Goal: Task Accomplishment & Management: Use online tool/utility

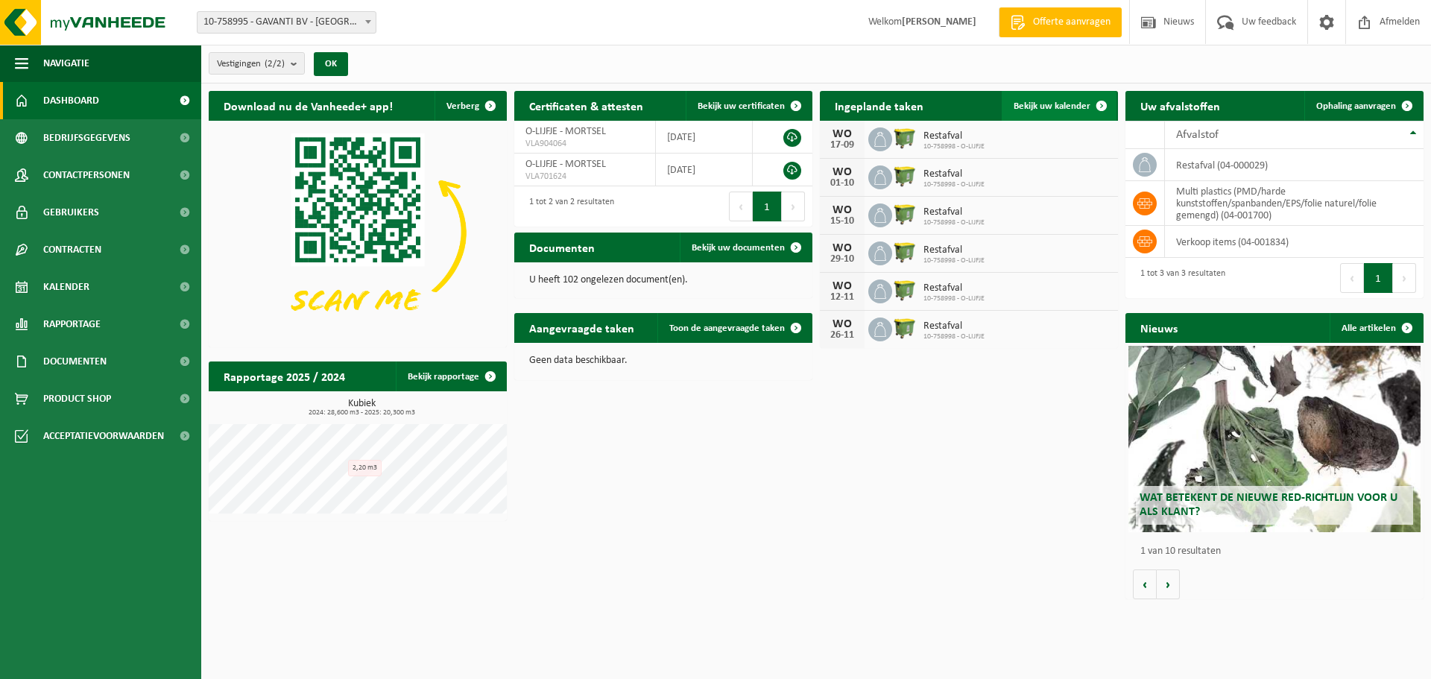
click at [1073, 106] on span "Bekijk uw kalender" at bounding box center [1051, 106] width 77 height 10
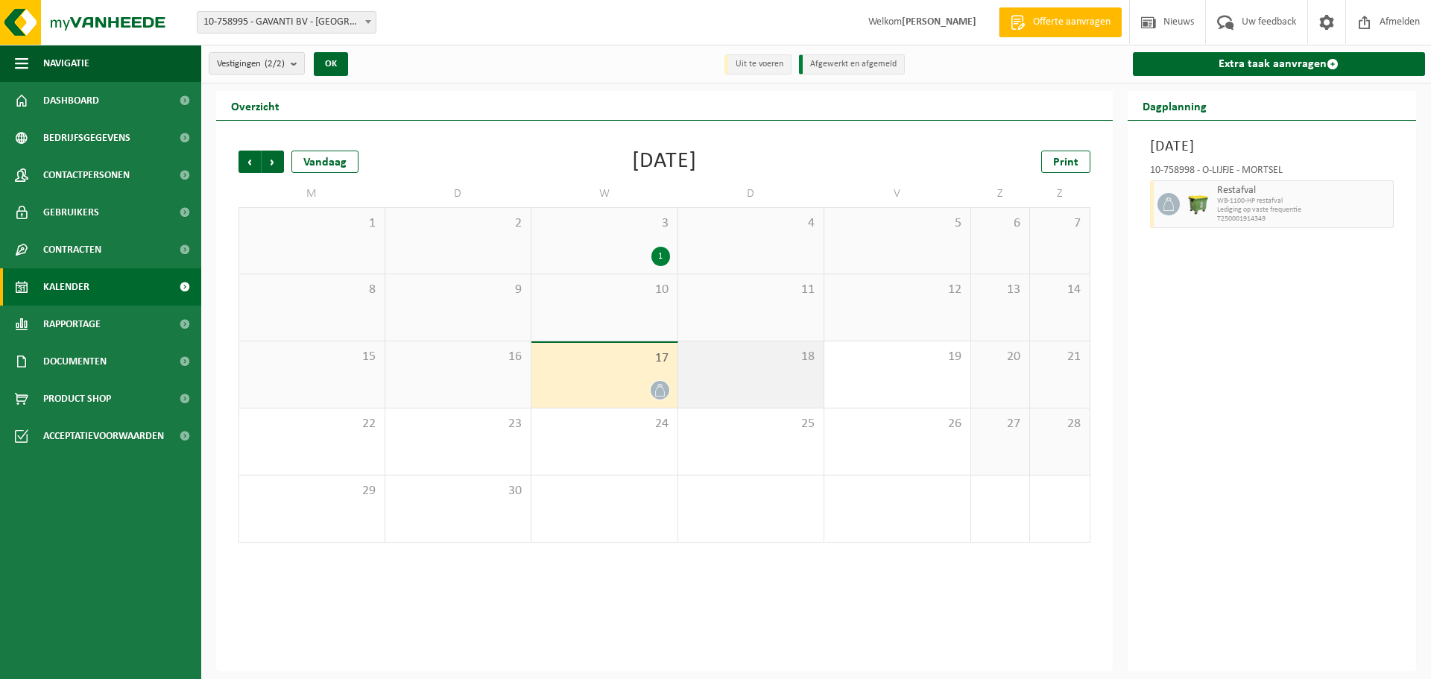
click at [741, 376] on div "18" at bounding box center [751, 374] width 146 height 66
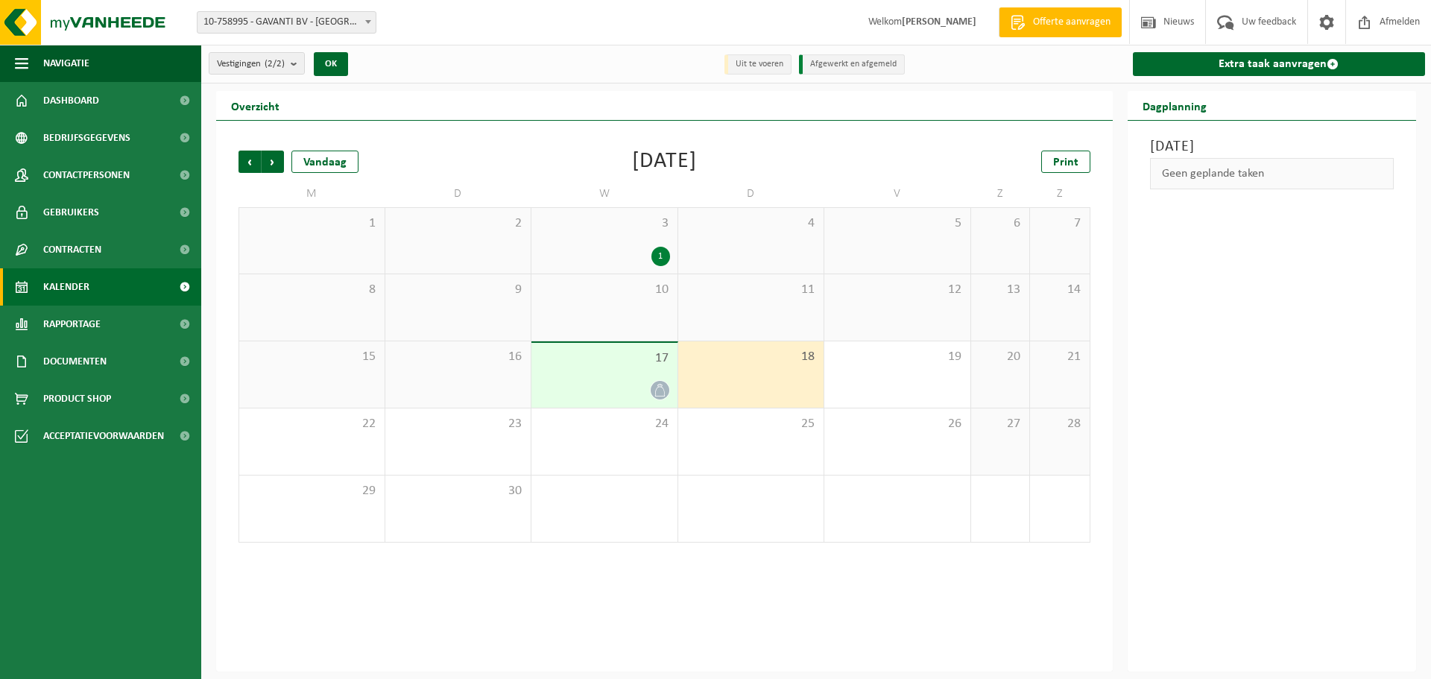
click at [661, 376] on div "17" at bounding box center [604, 375] width 146 height 65
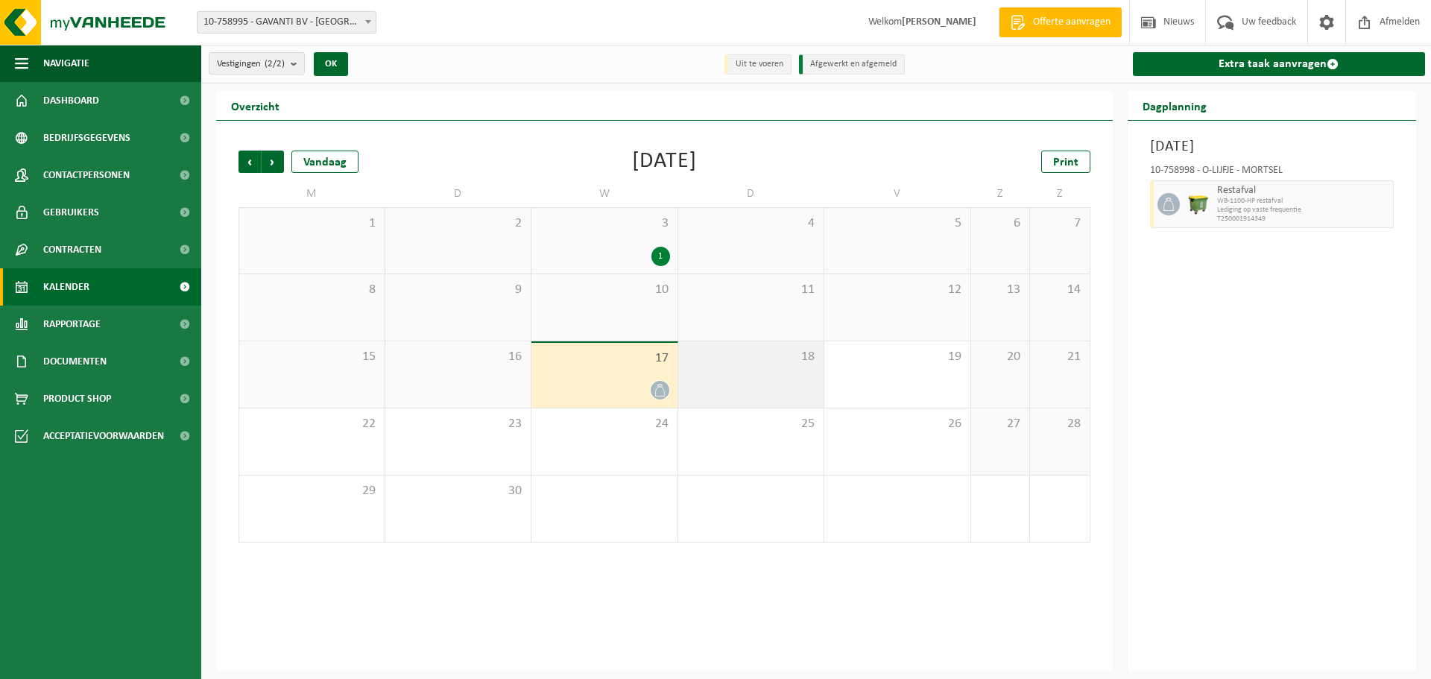
click at [794, 380] on div "18" at bounding box center [751, 374] width 146 height 66
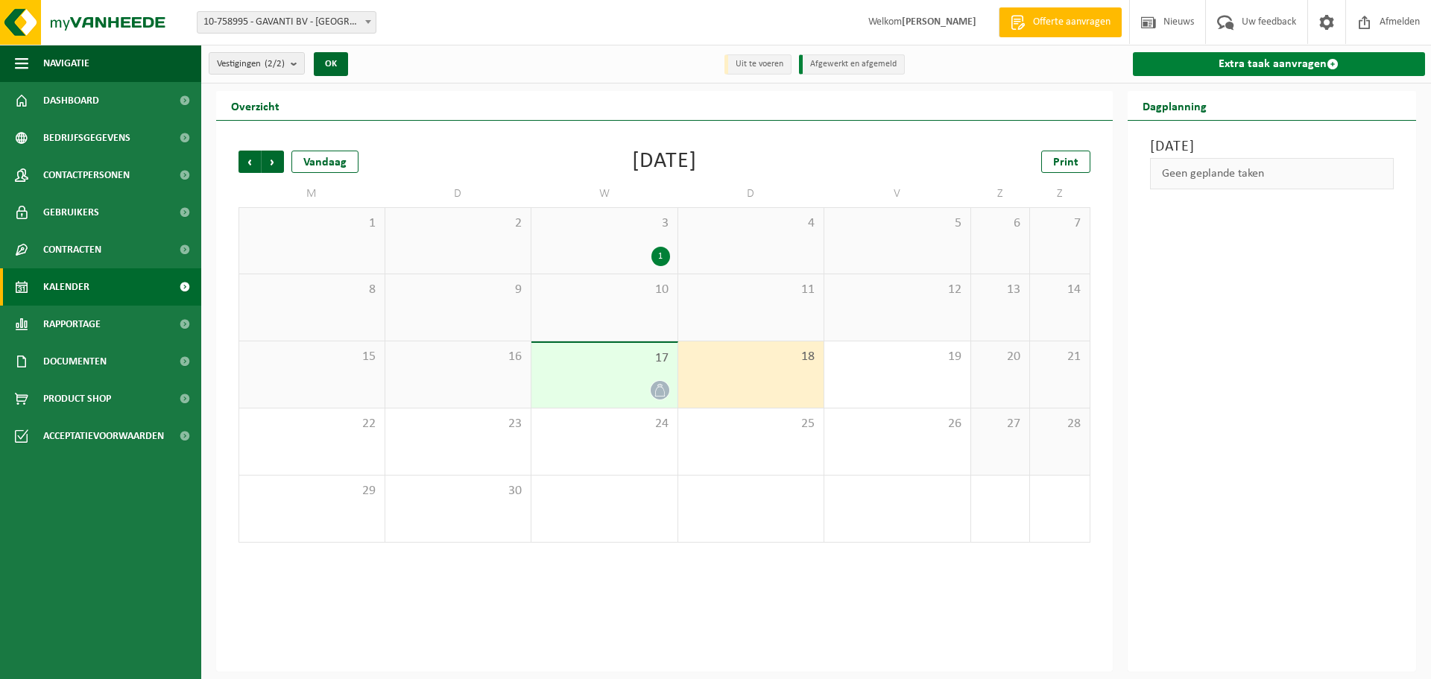
click at [1278, 62] on link "Extra taak aanvragen" at bounding box center [1279, 64] width 293 height 24
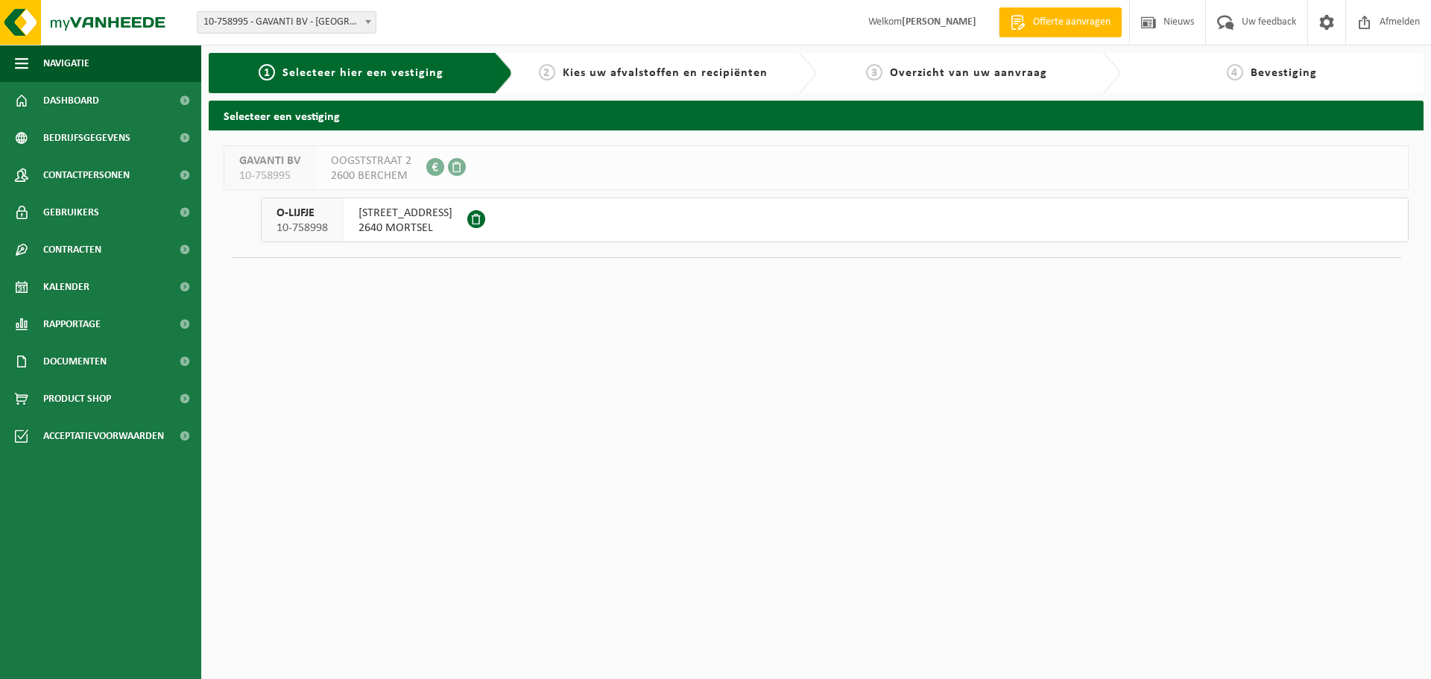
click at [394, 220] on span "VREDEBAAN 71" at bounding box center [405, 213] width 94 height 15
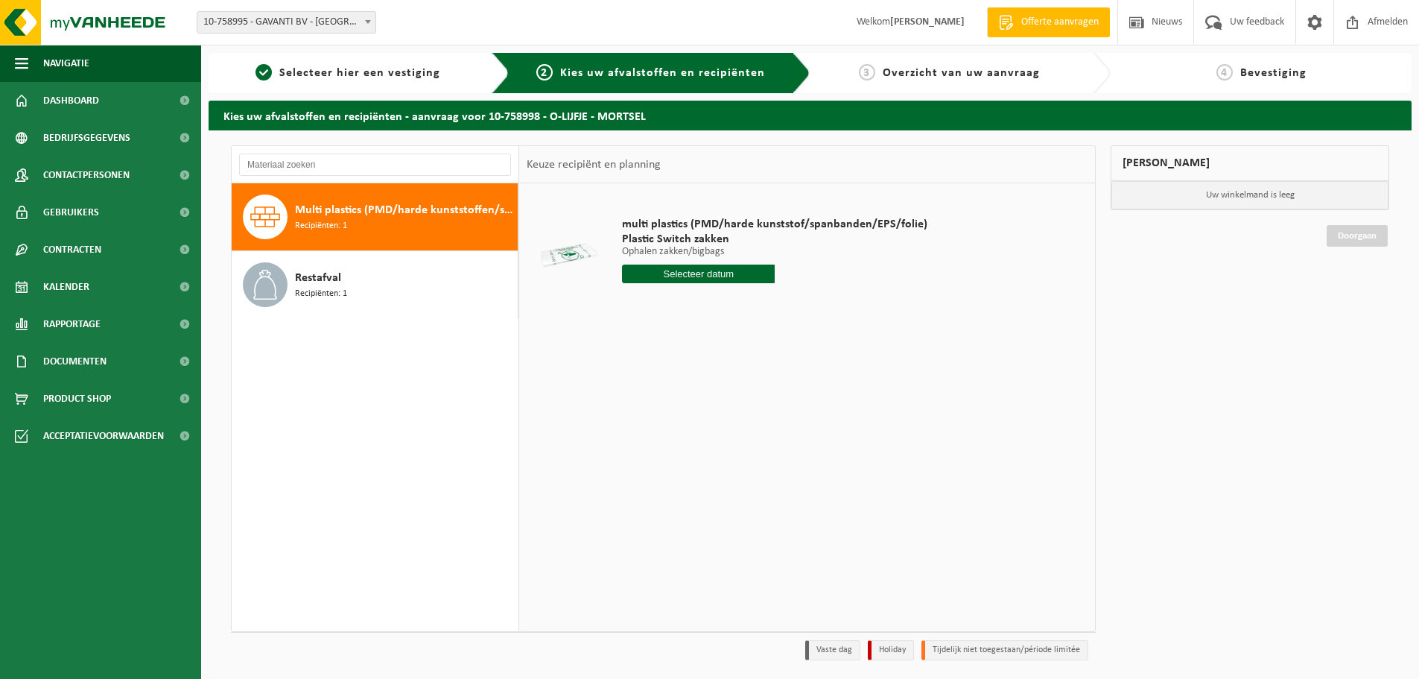
click at [687, 277] on input "text" at bounding box center [698, 274] width 153 height 19
click at [670, 419] on div "23" at bounding box center [662, 430] width 26 height 24
type input "Van 2025-09-23"
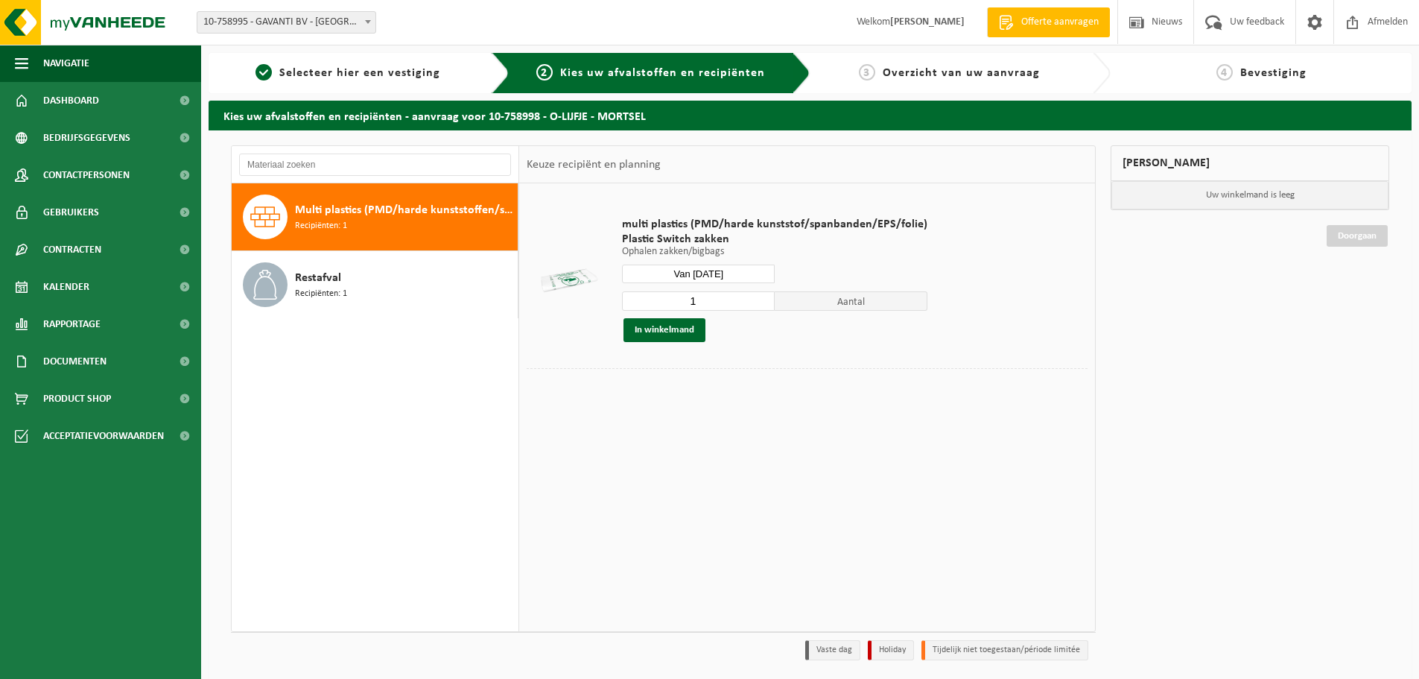
click at [709, 298] on input "1" at bounding box center [698, 300] width 153 height 19
click at [759, 302] on input "1" at bounding box center [698, 300] width 153 height 19
click at [759, 299] on input "2" at bounding box center [698, 300] width 153 height 19
click at [759, 299] on input "3" at bounding box center [698, 300] width 153 height 19
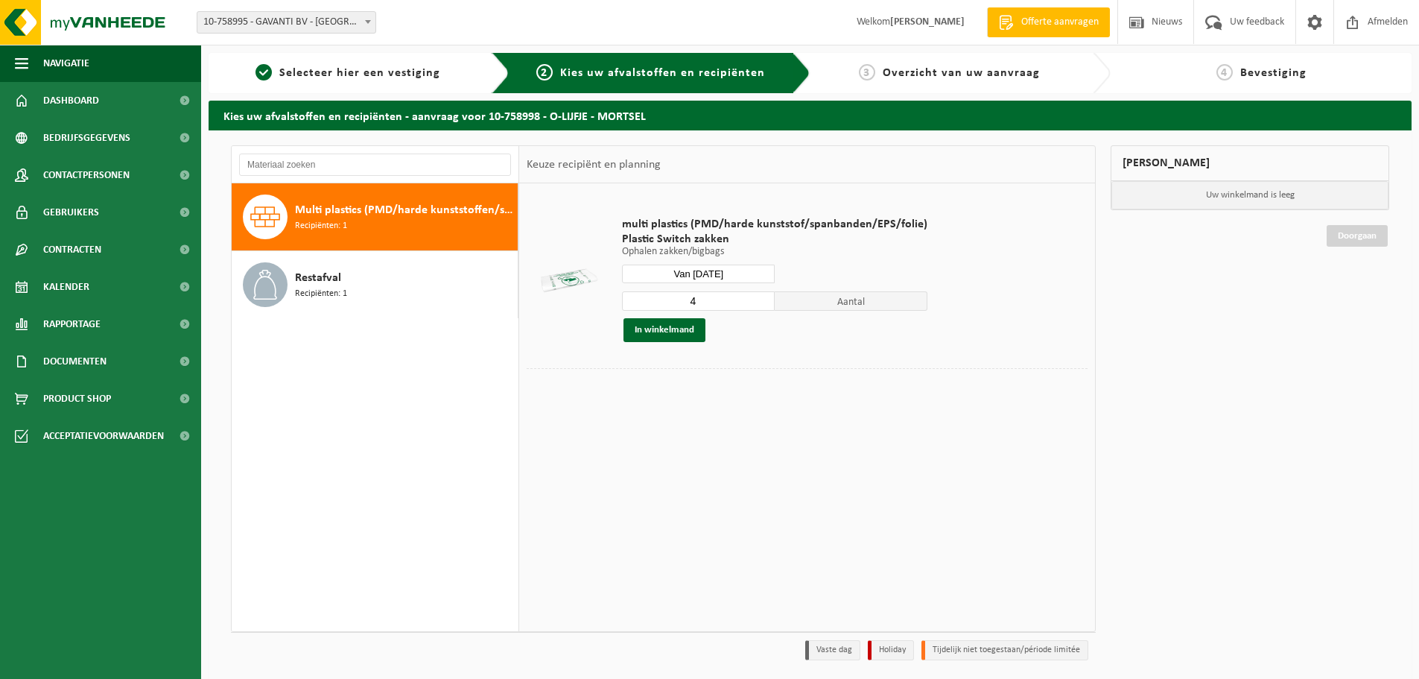
click at [759, 299] on input "4" at bounding box center [698, 300] width 153 height 19
click at [759, 299] on input "5" at bounding box center [698, 300] width 153 height 19
type input "6"
click at [759, 299] on input "6" at bounding box center [698, 300] width 153 height 19
click at [655, 329] on button "In winkelmand" at bounding box center [665, 330] width 82 height 24
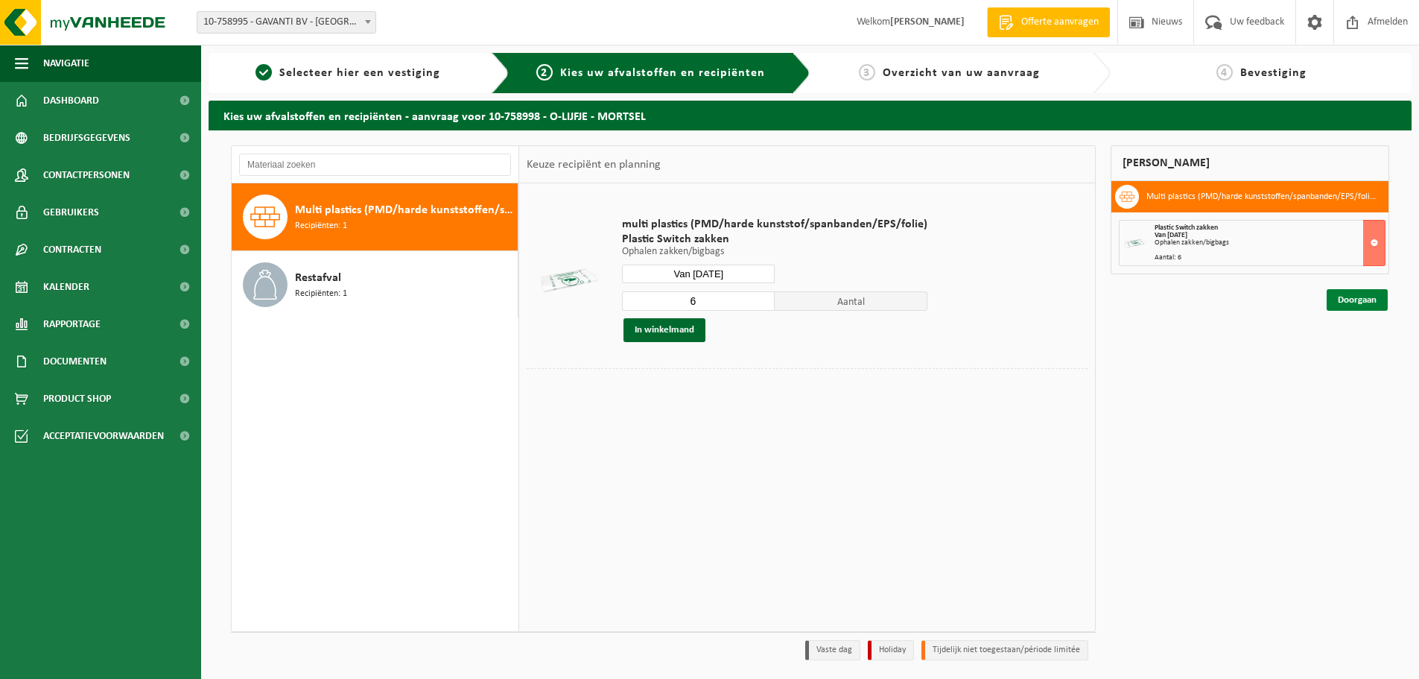
click at [1360, 297] on link "Doorgaan" at bounding box center [1357, 300] width 61 height 22
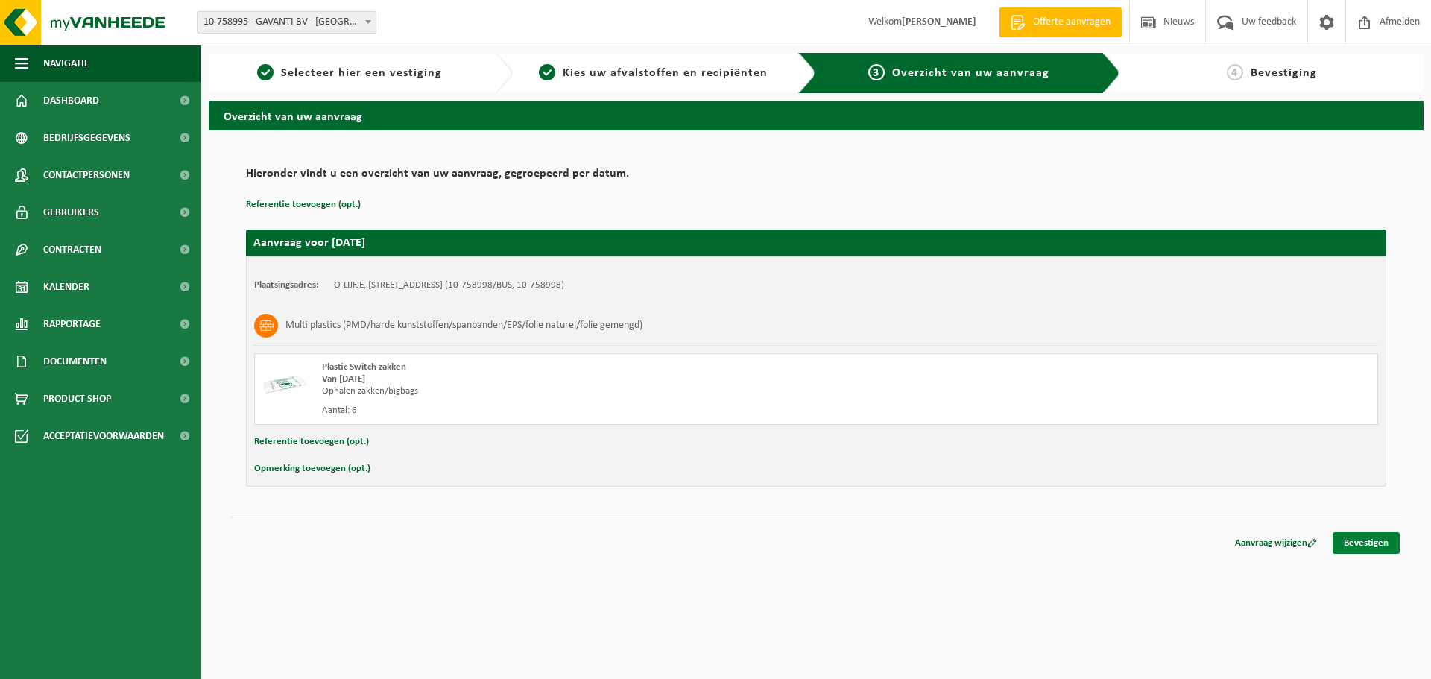
click at [1375, 539] on link "Bevestigen" at bounding box center [1365, 543] width 67 height 22
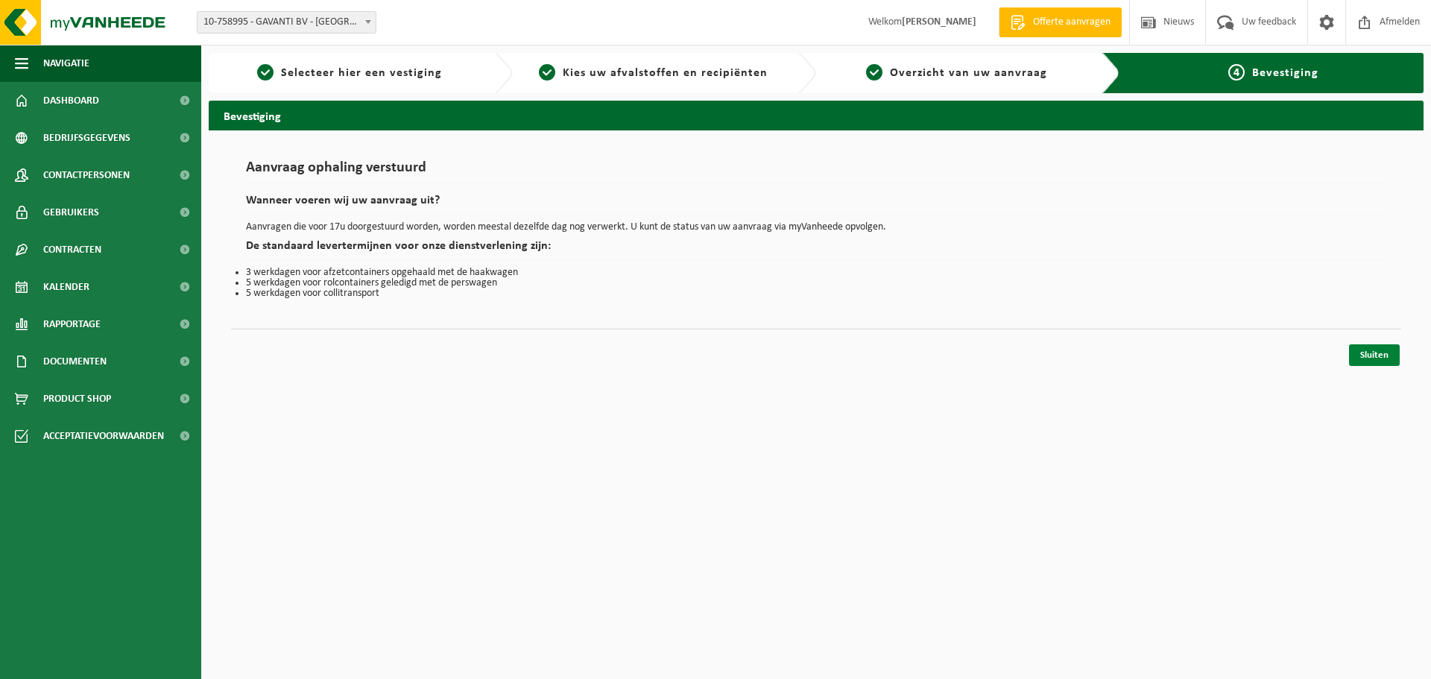
click at [1375, 355] on link "Sluiten" at bounding box center [1374, 355] width 51 height 22
